Goal: Information Seeking & Learning: Learn about a topic

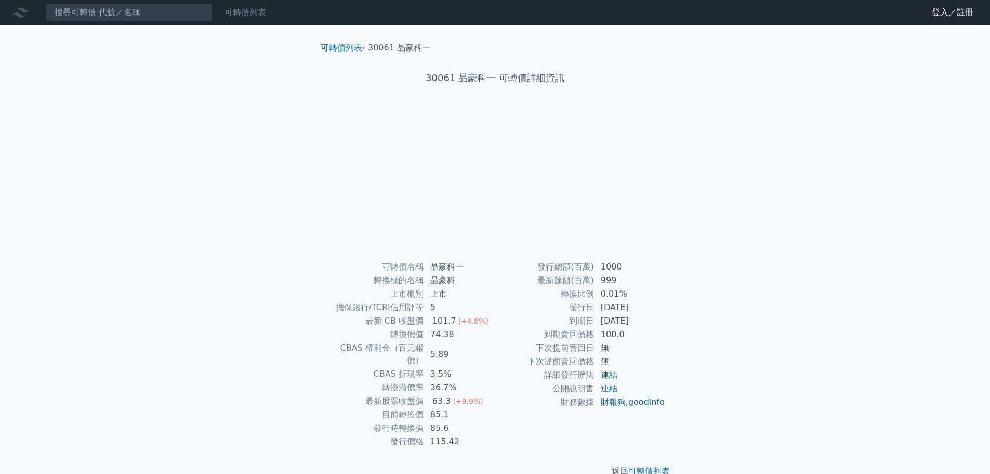
click at [244, 17] on link "可轉債列表" at bounding box center [246, 12] width 42 height 10
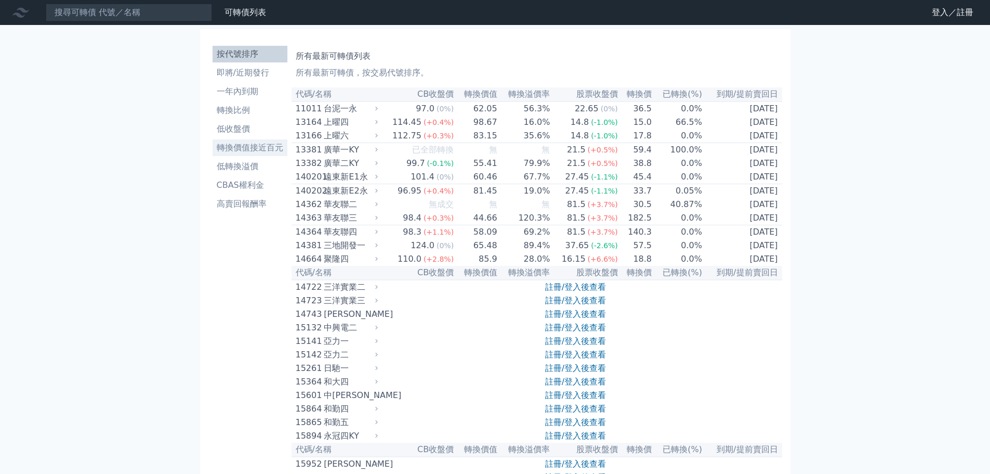
click at [266, 145] on li "轉換價值接近百元" at bounding box center [250, 147] width 75 height 12
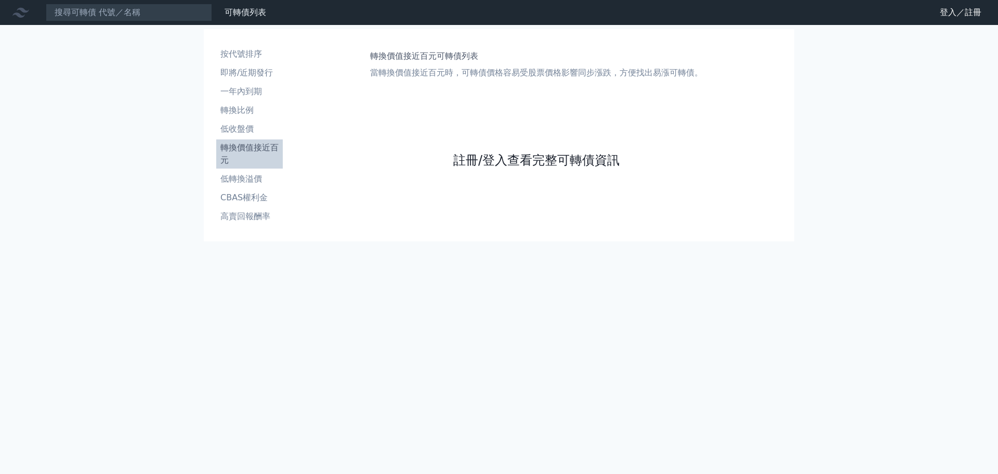
click at [593, 155] on link "註冊/登入查看完整可轉債資訊" at bounding box center [536, 160] width 166 height 17
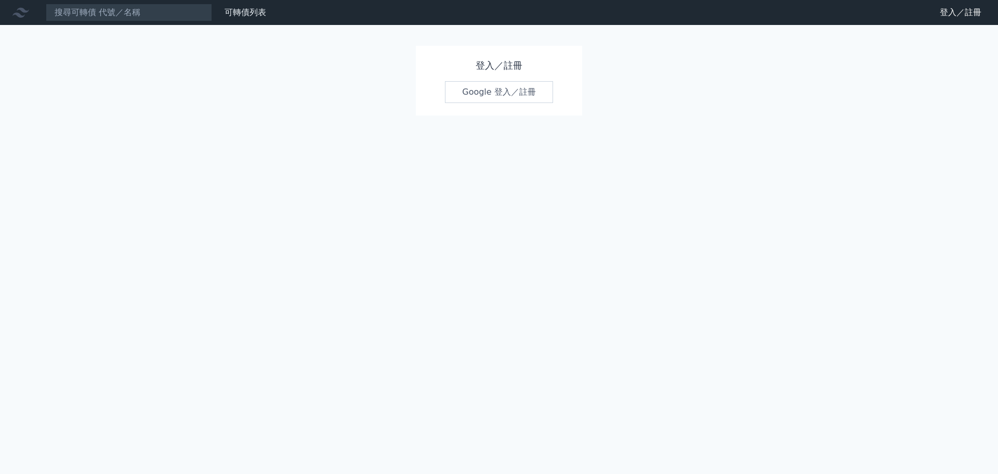
click at [505, 93] on link "Google 登入／註冊" at bounding box center [499, 92] width 108 height 22
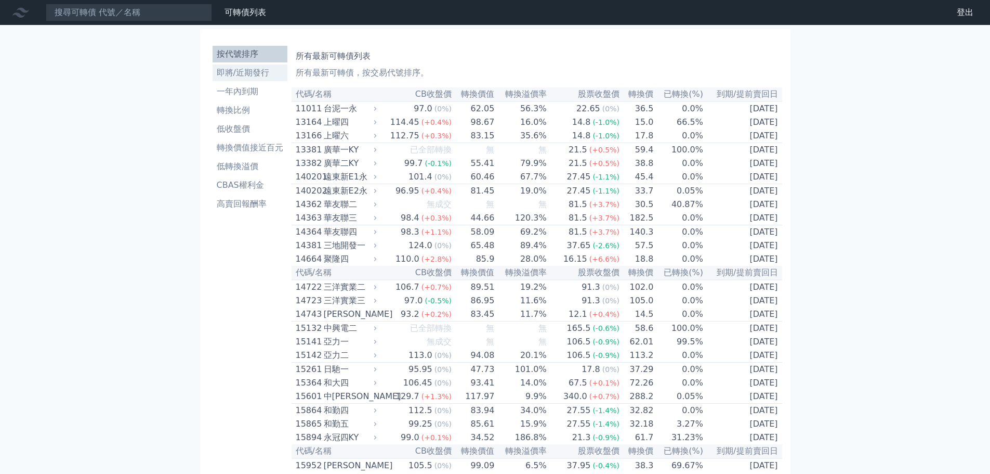
click at [253, 70] on li "即將/近期發行" at bounding box center [250, 73] width 75 height 12
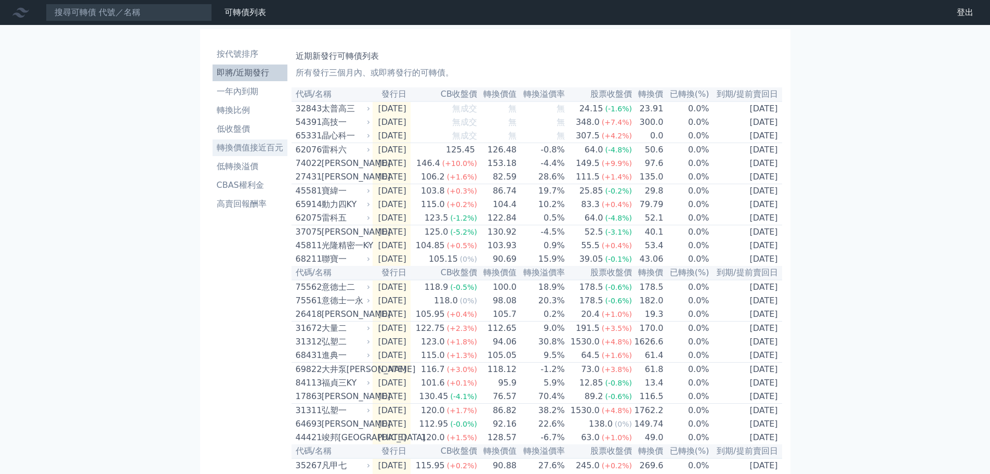
click at [258, 148] on li "轉換價值接近百元" at bounding box center [250, 147] width 75 height 12
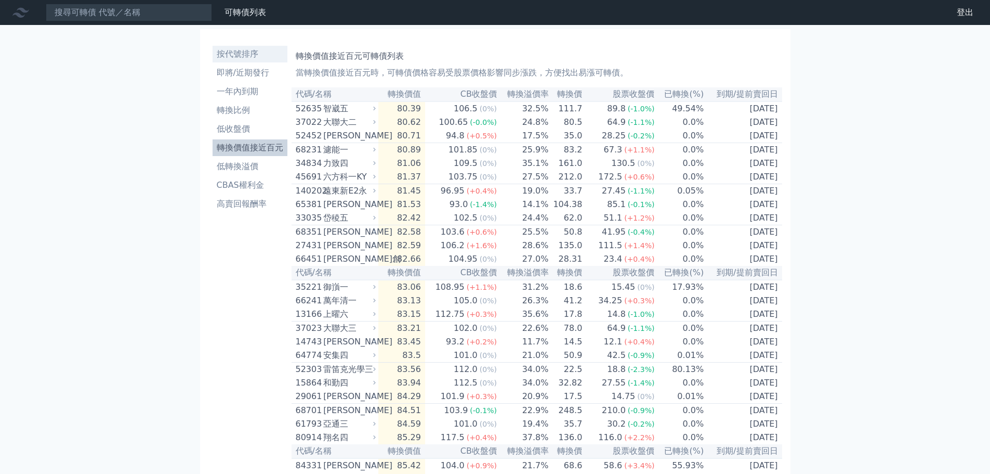
click at [254, 52] on li "按代號排序" at bounding box center [250, 54] width 75 height 12
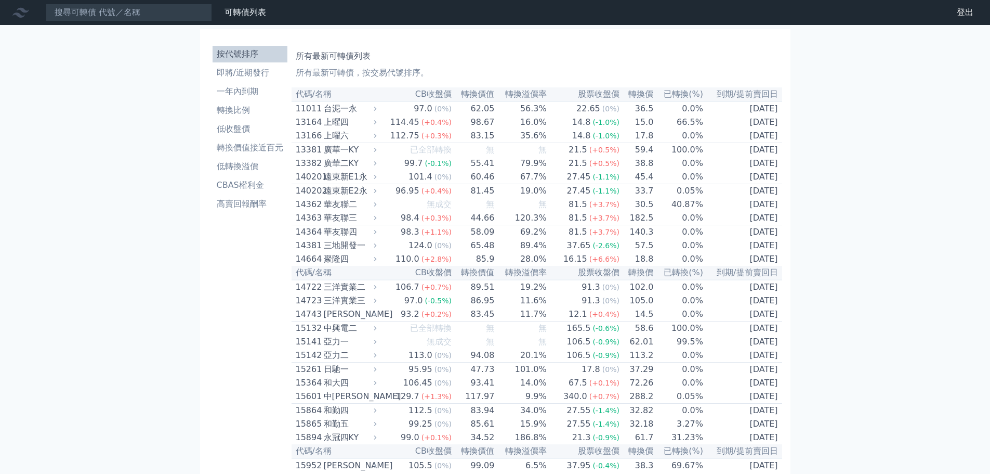
click at [437, 100] on th "CB收盤價" at bounding box center [416, 94] width 73 height 14
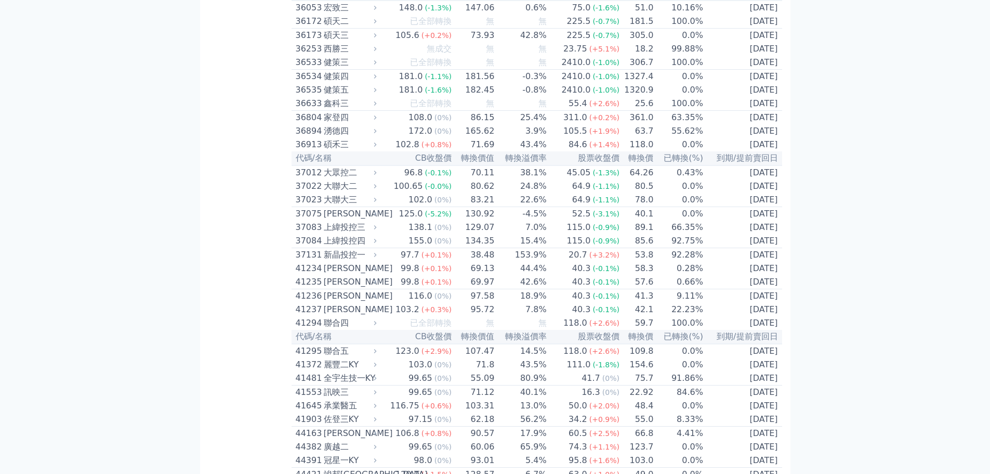
scroll to position [2444, 0]
